Goal: Task Accomplishment & Management: Manage account settings

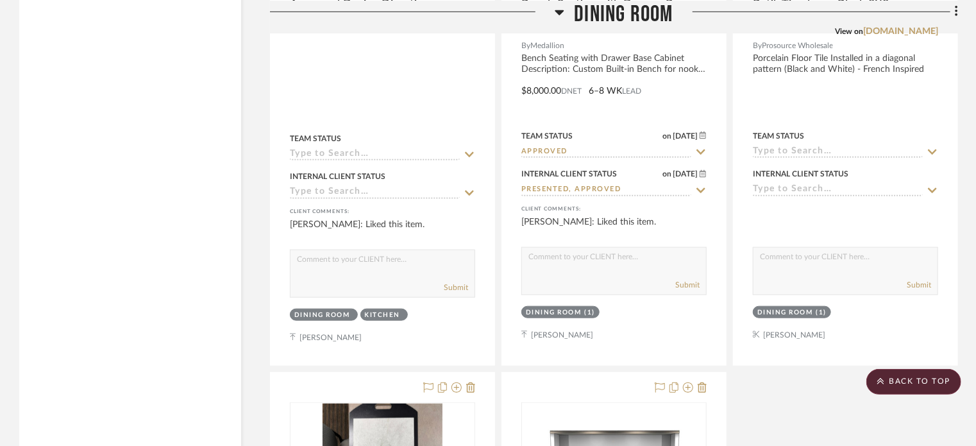
drag, startPoint x: 174, startPoint y: 292, endPoint x: 168, endPoint y: 96, distance: 195.6
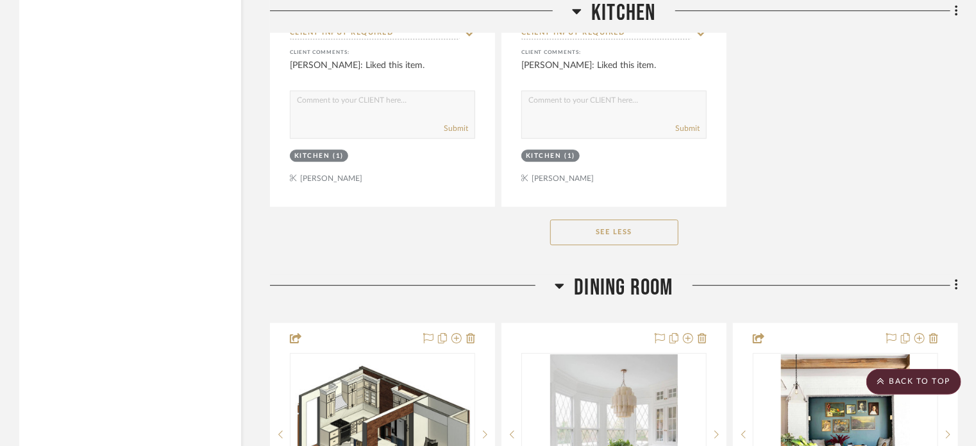
scroll to position [13984, 0]
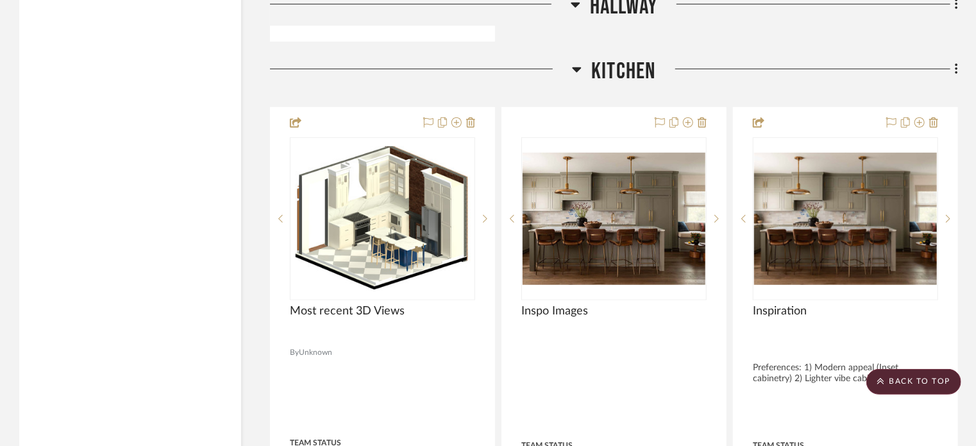
drag, startPoint x: 172, startPoint y: 397, endPoint x: 176, endPoint y: 61, distance: 336.0
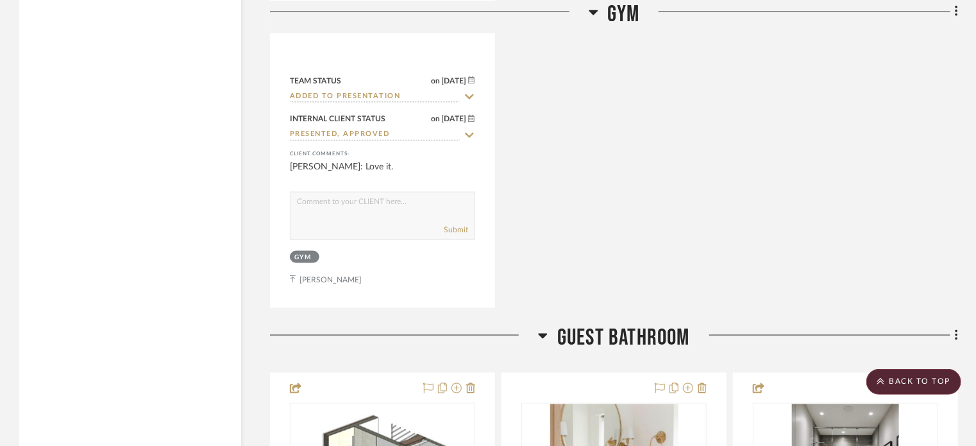
drag, startPoint x: 178, startPoint y: 292, endPoint x: 169, endPoint y: 24, distance: 267.5
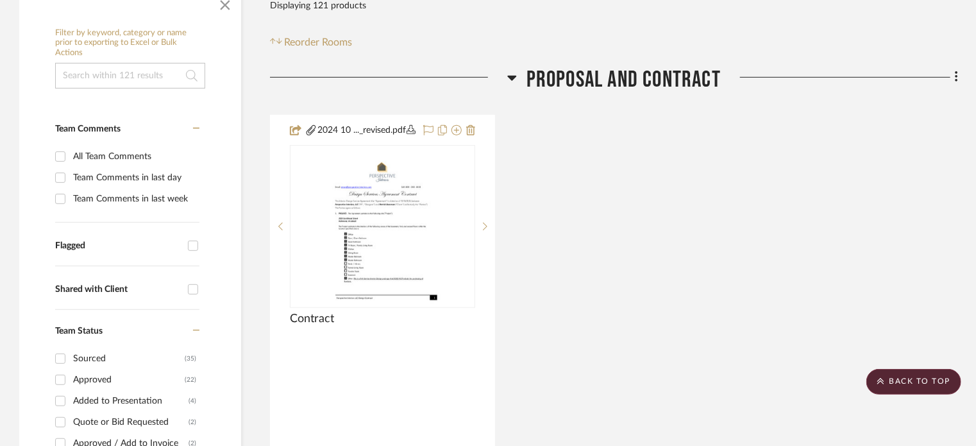
scroll to position [0, 0]
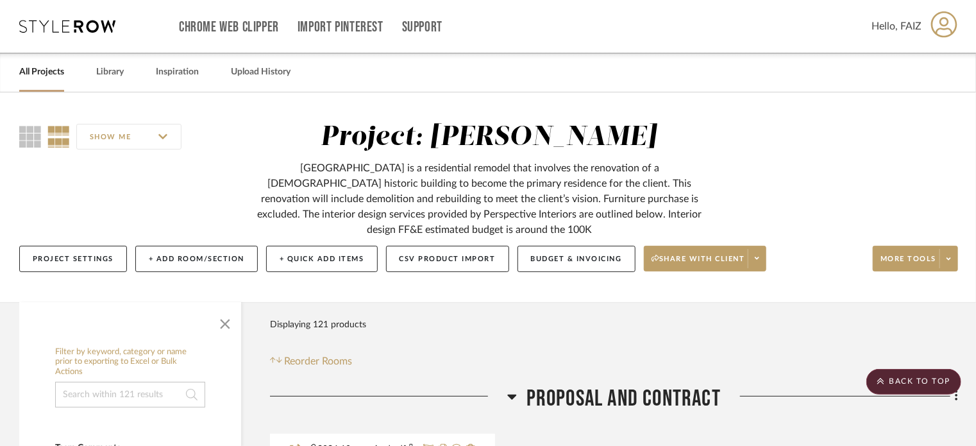
drag, startPoint x: 151, startPoint y: 435, endPoint x: 153, endPoint y: 57, distance: 378.3
click at [33, 74] on link "All Projects" at bounding box center [41, 71] width 45 height 17
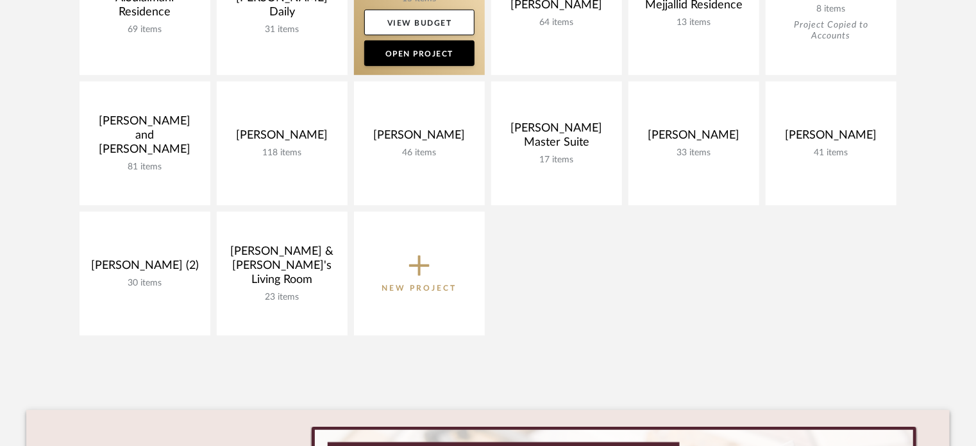
scroll to position [385, 0]
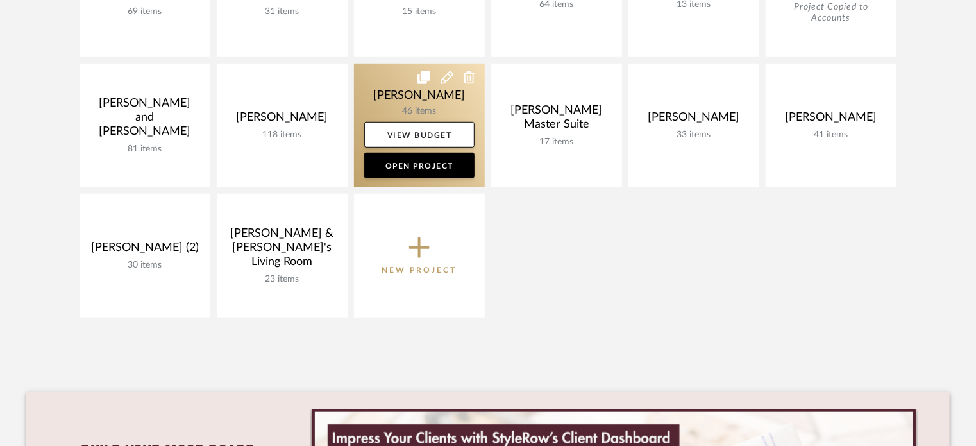
click at [425, 105] on link at bounding box center [419, 125] width 131 height 124
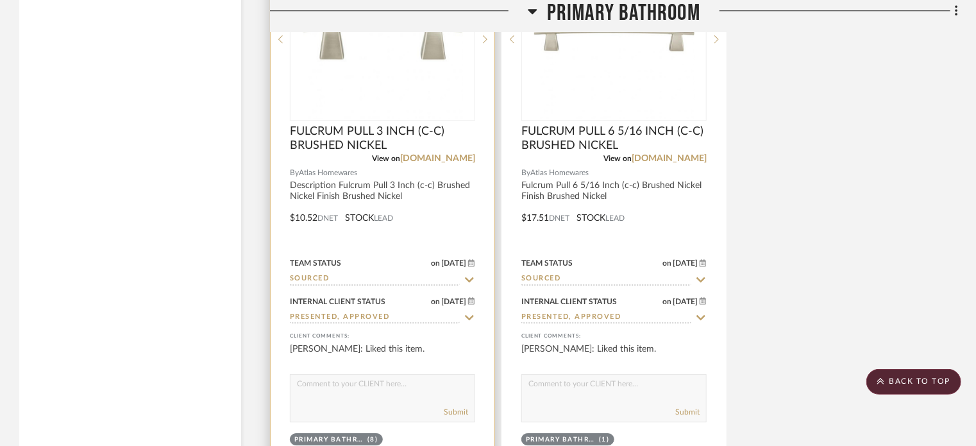
scroll to position [4424, 0]
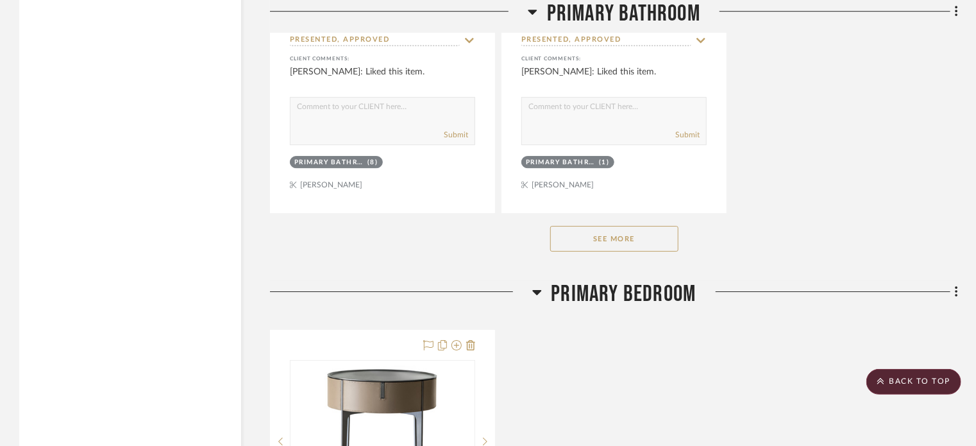
click at [628, 233] on button "See More" at bounding box center [614, 239] width 128 height 26
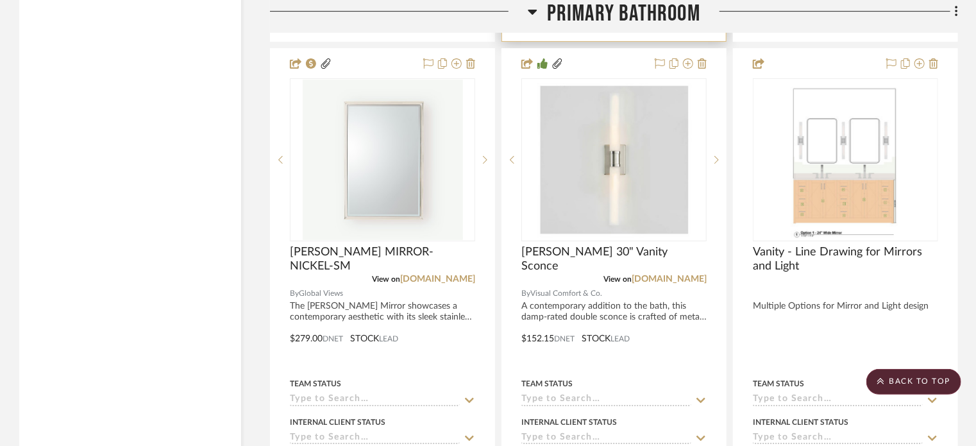
scroll to position [4552, 0]
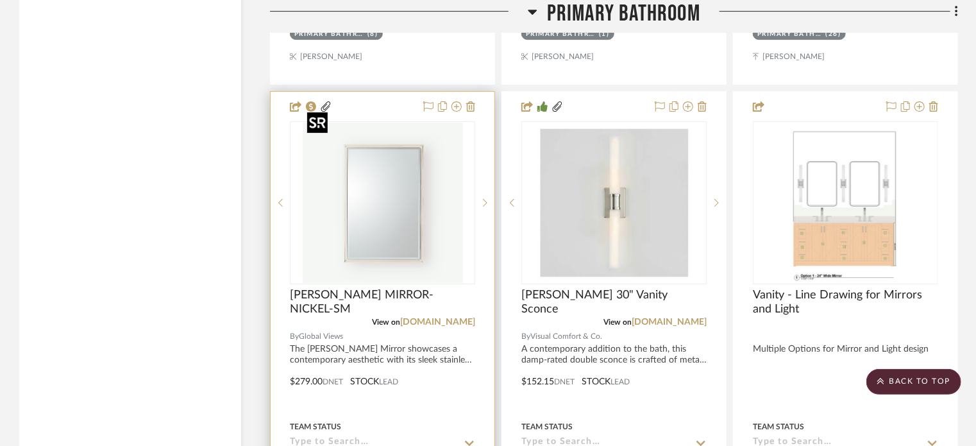
click at [396, 235] on img "0" at bounding box center [383, 202] width 160 height 160
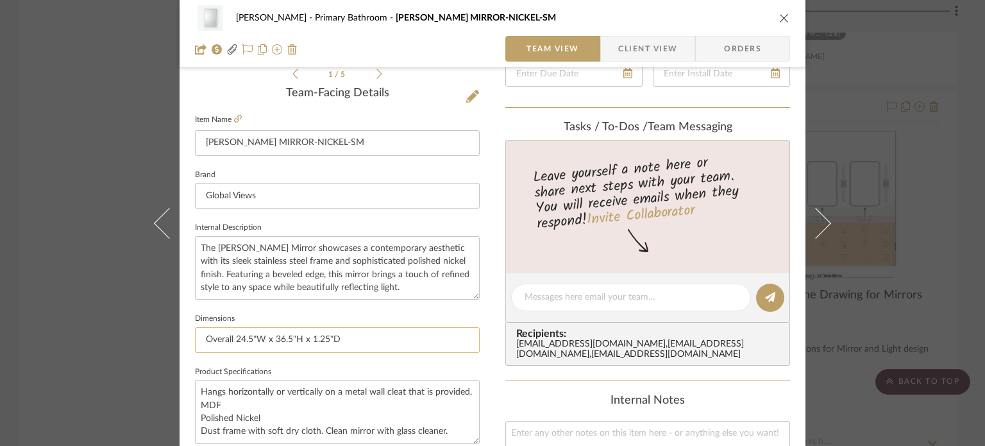
scroll to position [256, 0]
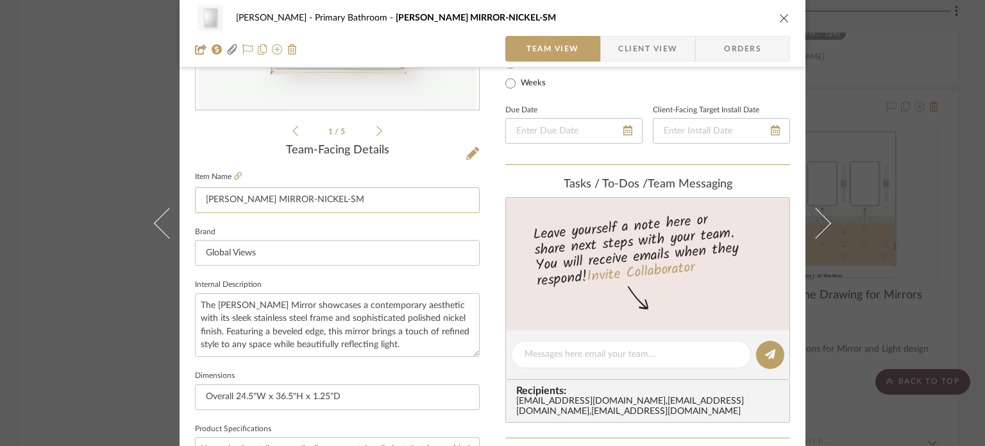
drag, startPoint x: 324, startPoint y: 196, endPoint x: 194, endPoint y: 197, distance: 129.5
click at [195, 197] on input "[PERSON_NAME] MIRROR-NICKEL-SM" at bounding box center [337, 200] width 285 height 26
click at [883, 284] on div "[PERSON_NAME] Primary Bathroom [PERSON_NAME] MIRROR-NICKEL-SM Team View Client …" at bounding box center [492, 223] width 985 height 446
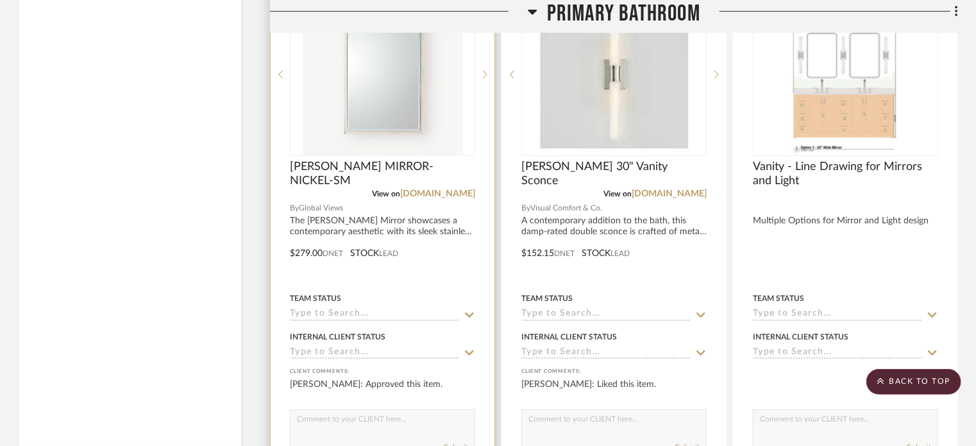
scroll to position [4552, 0]
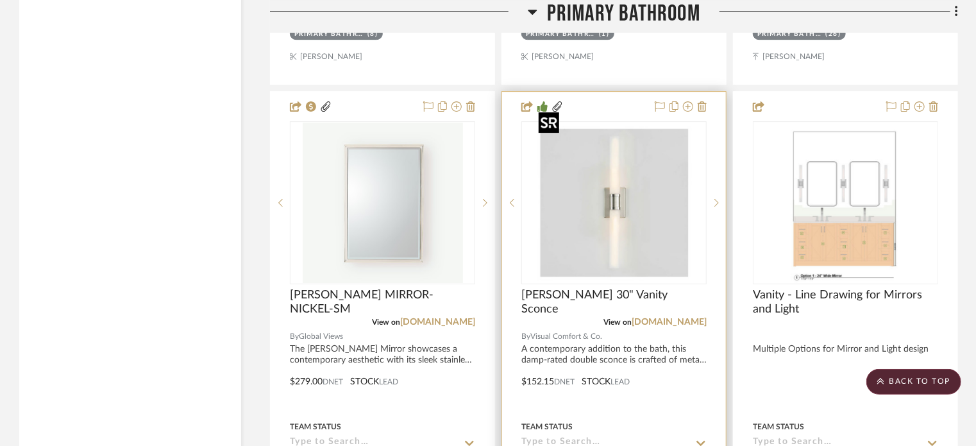
click at [561, 246] on img "0" at bounding box center [614, 202] width 160 height 160
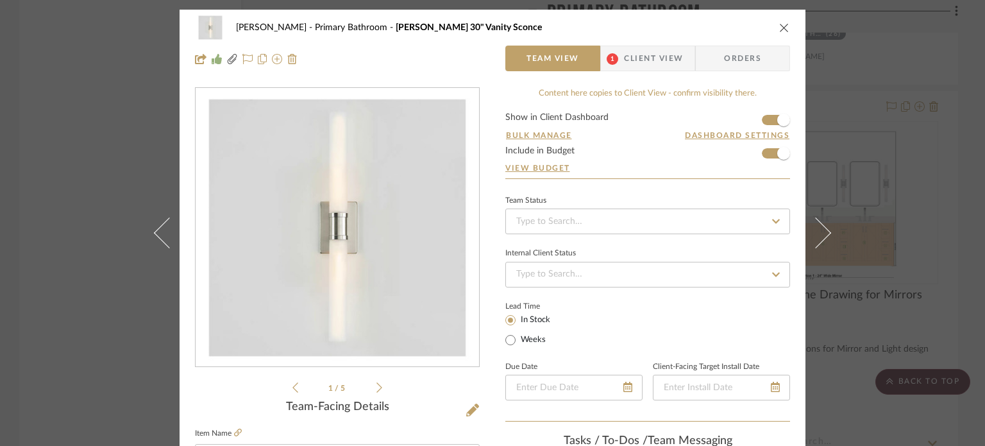
scroll to position [256, 0]
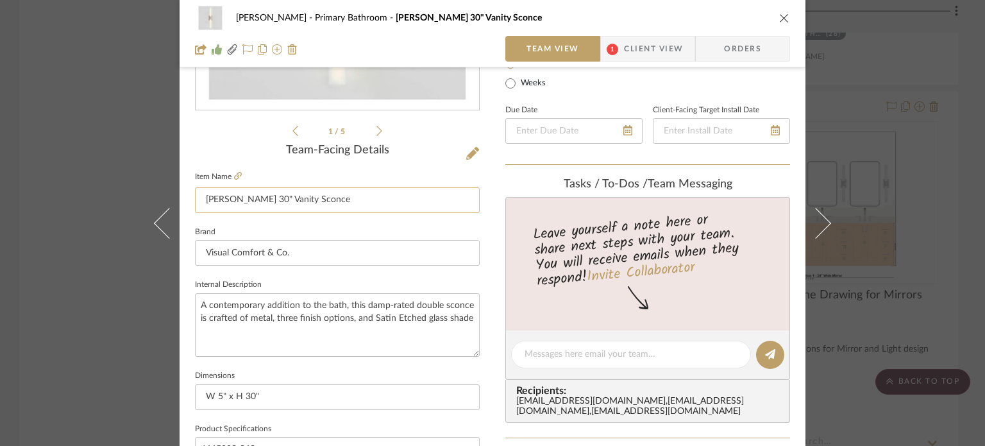
drag, startPoint x: 203, startPoint y: 200, endPoint x: 308, endPoint y: 199, distance: 105.1
click at [308, 199] on input "[PERSON_NAME] 30" Vanity Sconce" at bounding box center [337, 200] width 285 height 26
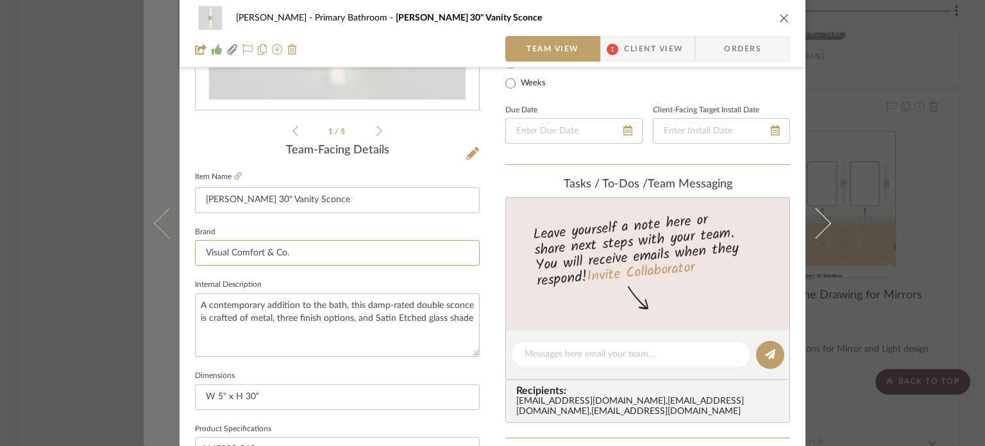
drag, startPoint x: 310, startPoint y: 253, endPoint x: 147, endPoint y: 253, distance: 162.8
click at [147, 253] on mat-dialog-content "[PERSON_NAME] Primary Bathroom [PERSON_NAME] 30" Vanity Sconce Team View 1 Clie…" at bounding box center [493, 345] width 698 height 1184
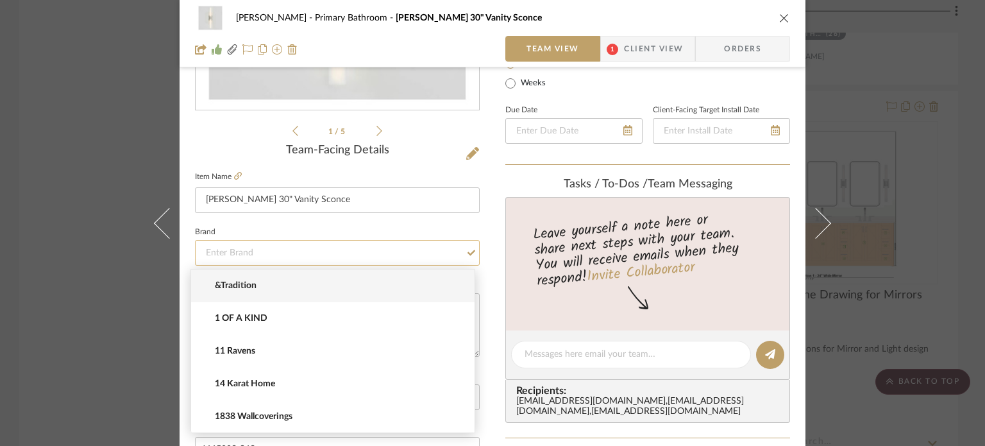
click at [311, 247] on input at bounding box center [337, 253] width 285 height 26
paste input "Visual Comfort & Co."
type input "Visual Comfort & Co."
click at [74, 247] on div "[PERSON_NAME] Primary Bathroom [PERSON_NAME] 30" Vanity Sconce Team View 1 Clie…" at bounding box center [492, 223] width 985 height 446
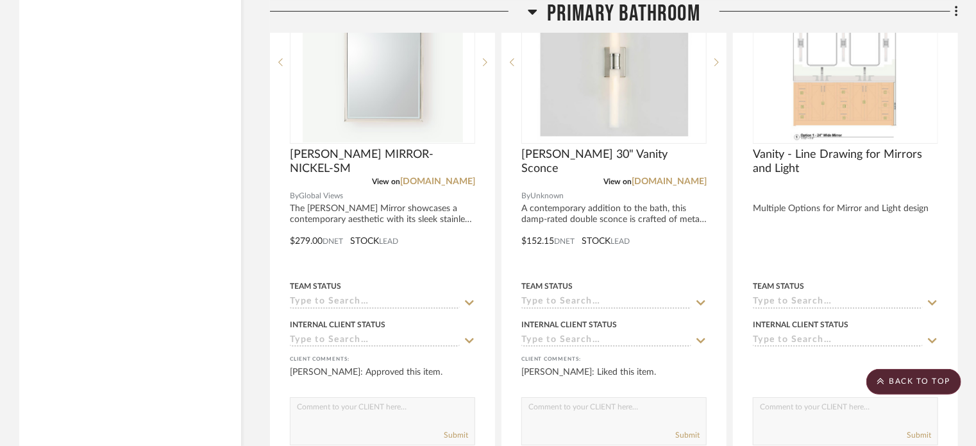
scroll to position [4744, 0]
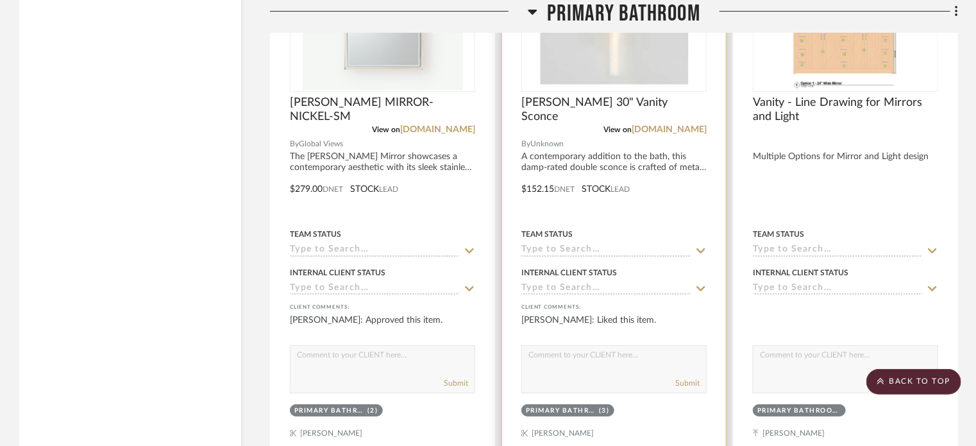
click at [565, 143] on div at bounding box center [614, 179] width 224 height 561
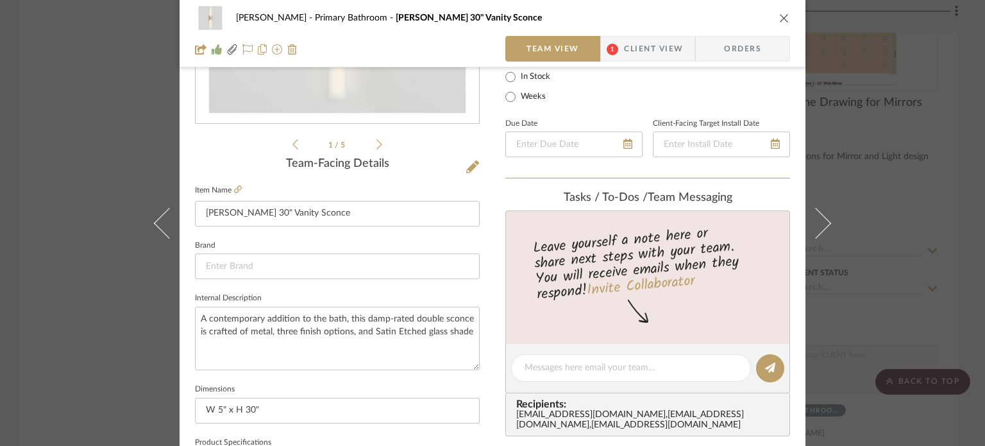
scroll to position [256, 0]
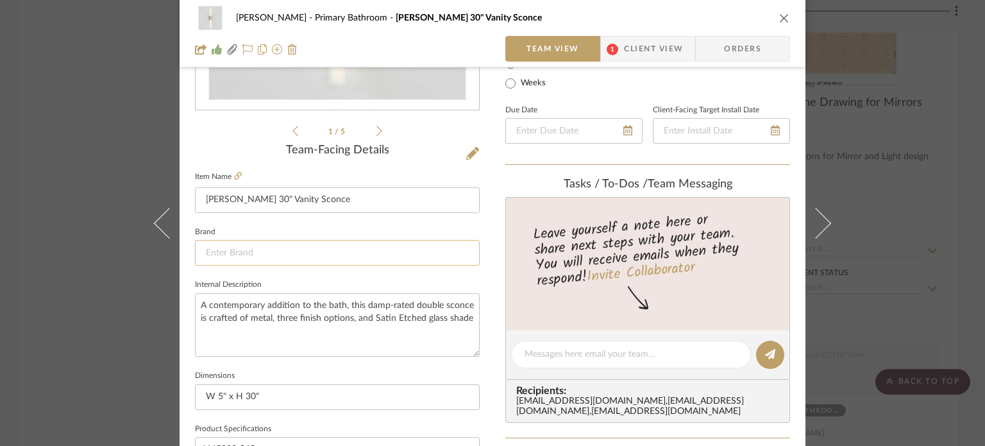
click at [313, 256] on input at bounding box center [337, 253] width 285 height 26
paste input "Visual Comfort & Co."
type input "Visual Comfort & Co."
click at [322, 276] on fieldset "Internal Description A contemporary addition to the bath, this damp-rated doubl…" at bounding box center [337, 316] width 285 height 81
click at [290, 258] on input at bounding box center [337, 253] width 285 height 26
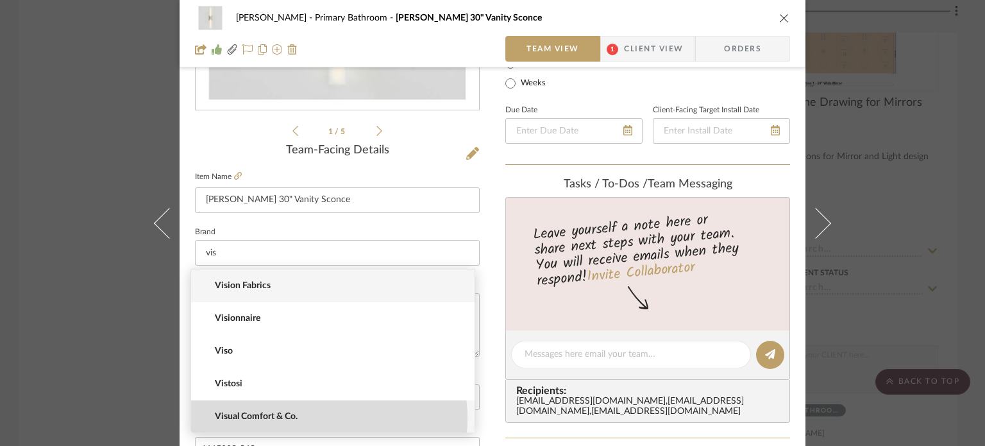
click at [309, 417] on span "Visual Comfort & Co." at bounding box center [338, 416] width 246 height 11
type input "Visual Comfort & Co."
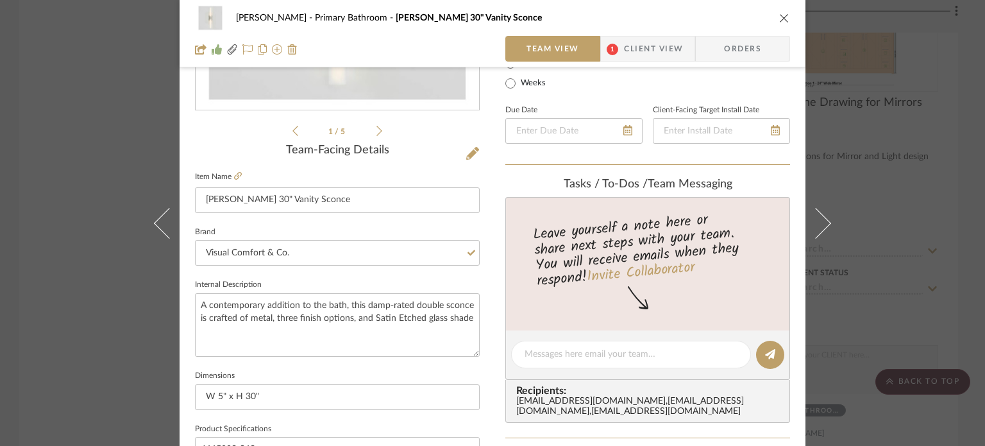
click at [83, 261] on div "[PERSON_NAME] Primary Bathroom [PERSON_NAME] 30" Vanity Sconce Team View 1 Clie…" at bounding box center [492, 223] width 985 height 446
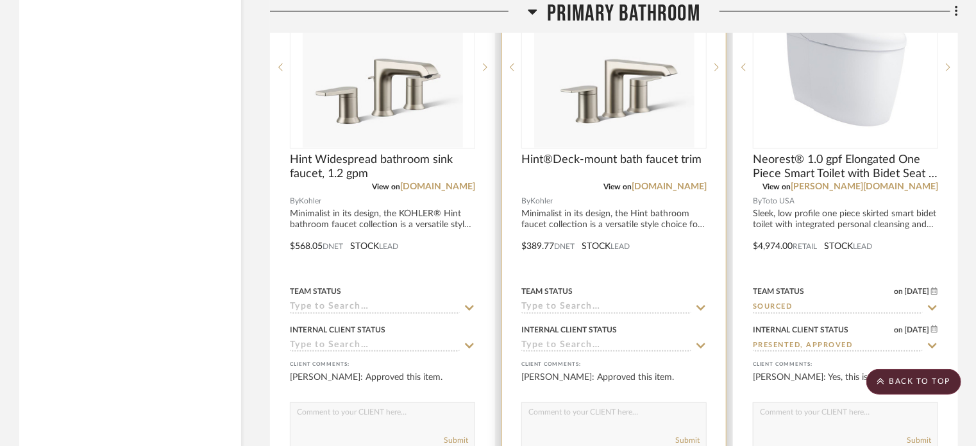
scroll to position [5257, 0]
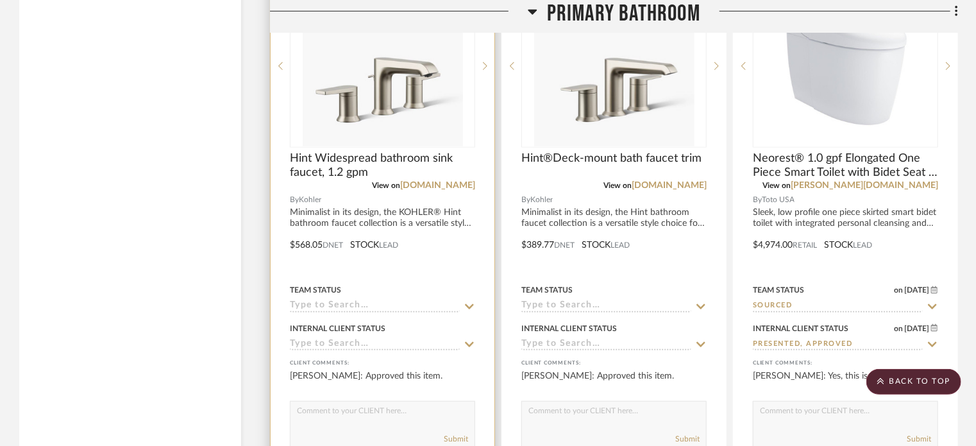
click at [377, 177] on div at bounding box center [383, 235] width 224 height 561
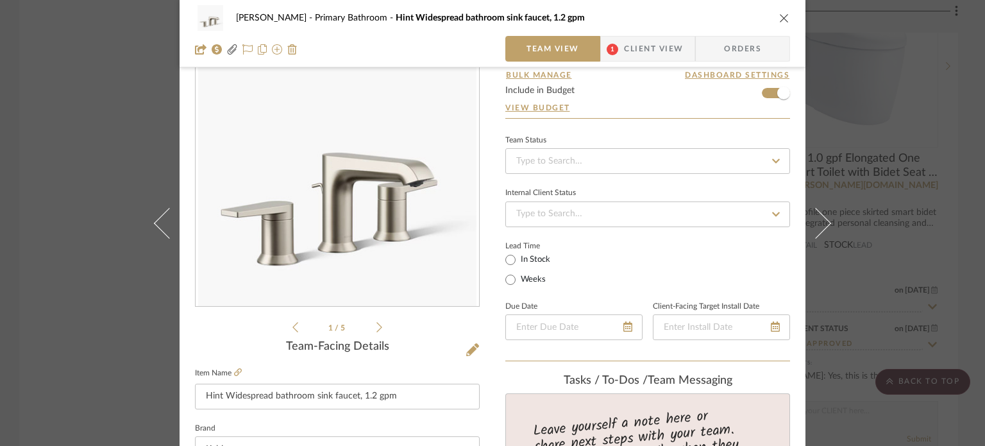
scroll to position [192, 0]
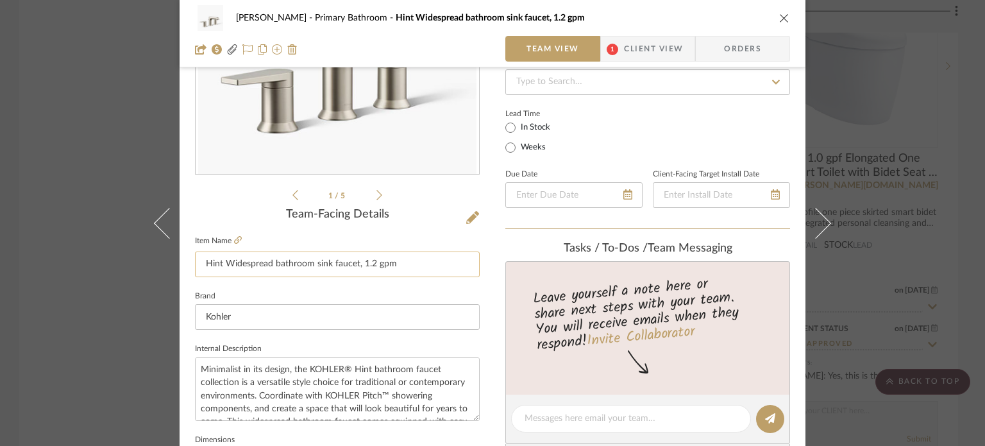
drag, startPoint x: 201, startPoint y: 264, endPoint x: 267, endPoint y: 265, distance: 65.4
click at [267, 265] on input "Hint Widespread bathroom sink faucet, 1.2 gpm" at bounding box center [337, 264] width 285 height 26
